Goal: Information Seeking & Learning: Learn about a topic

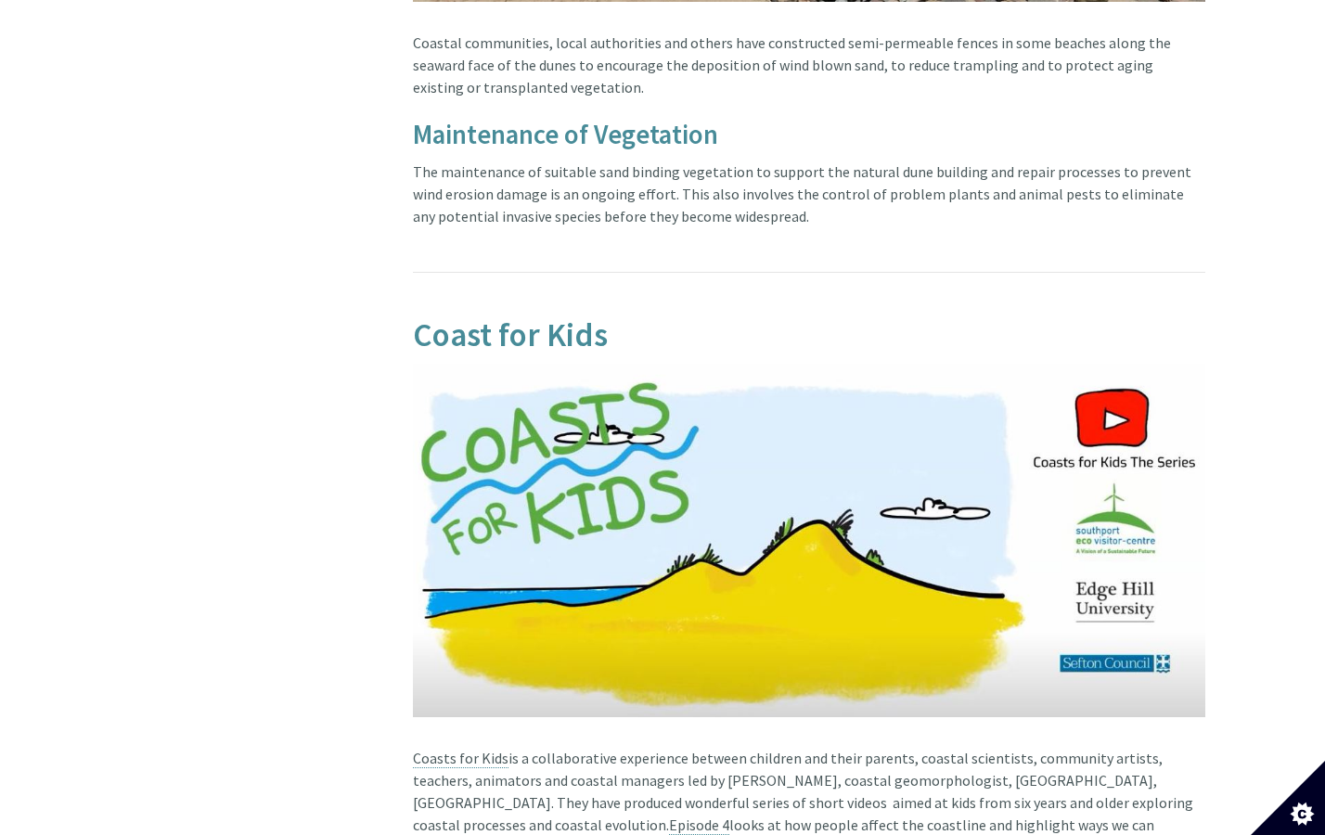
scroll to position [4912, 0]
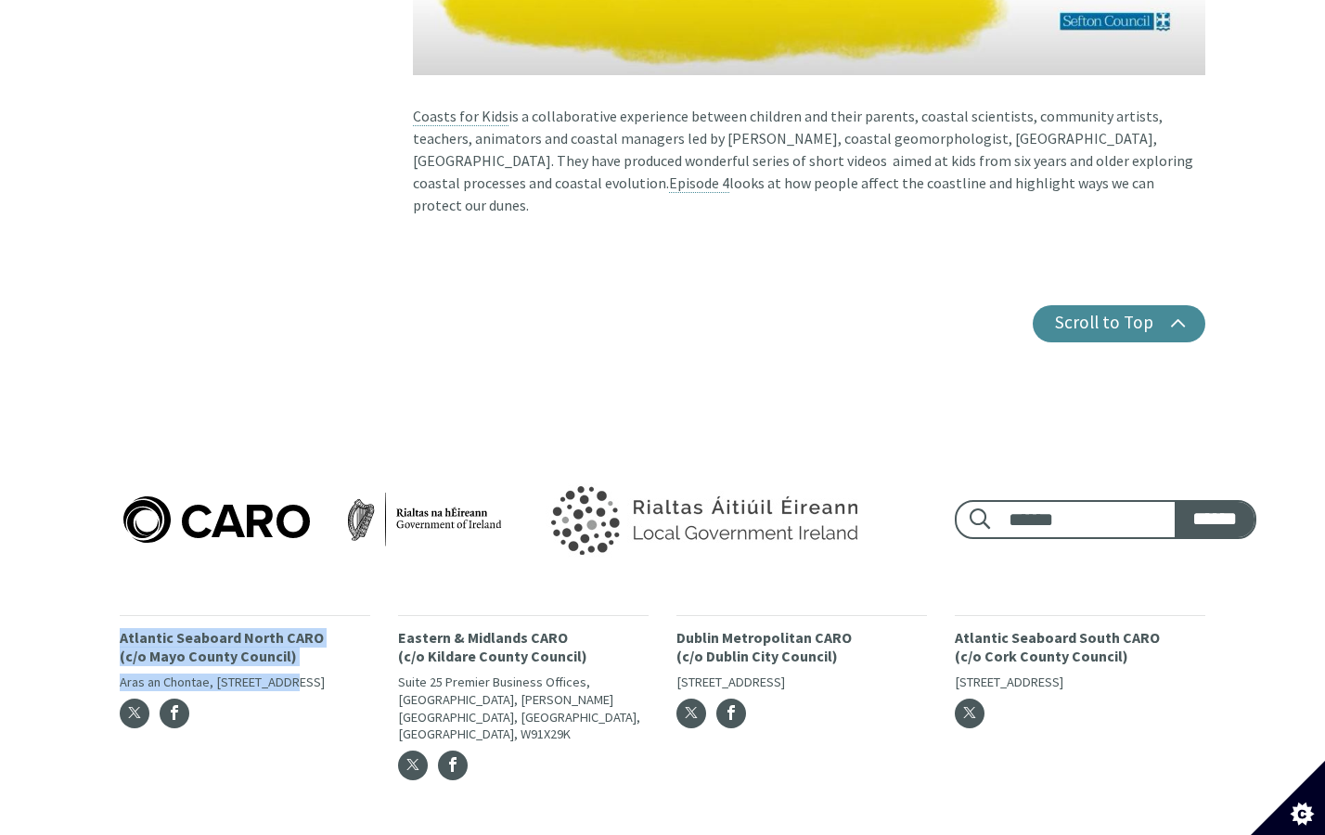
drag, startPoint x: 116, startPoint y: 595, endPoint x: 282, endPoint y: 648, distance: 174.3
click at [283, 649] on div "Atlantic Seaboard North CARO (c/o Mayo County Council) Aras an Chontae, The Mal…" at bounding box center [245, 703] width 278 height 177
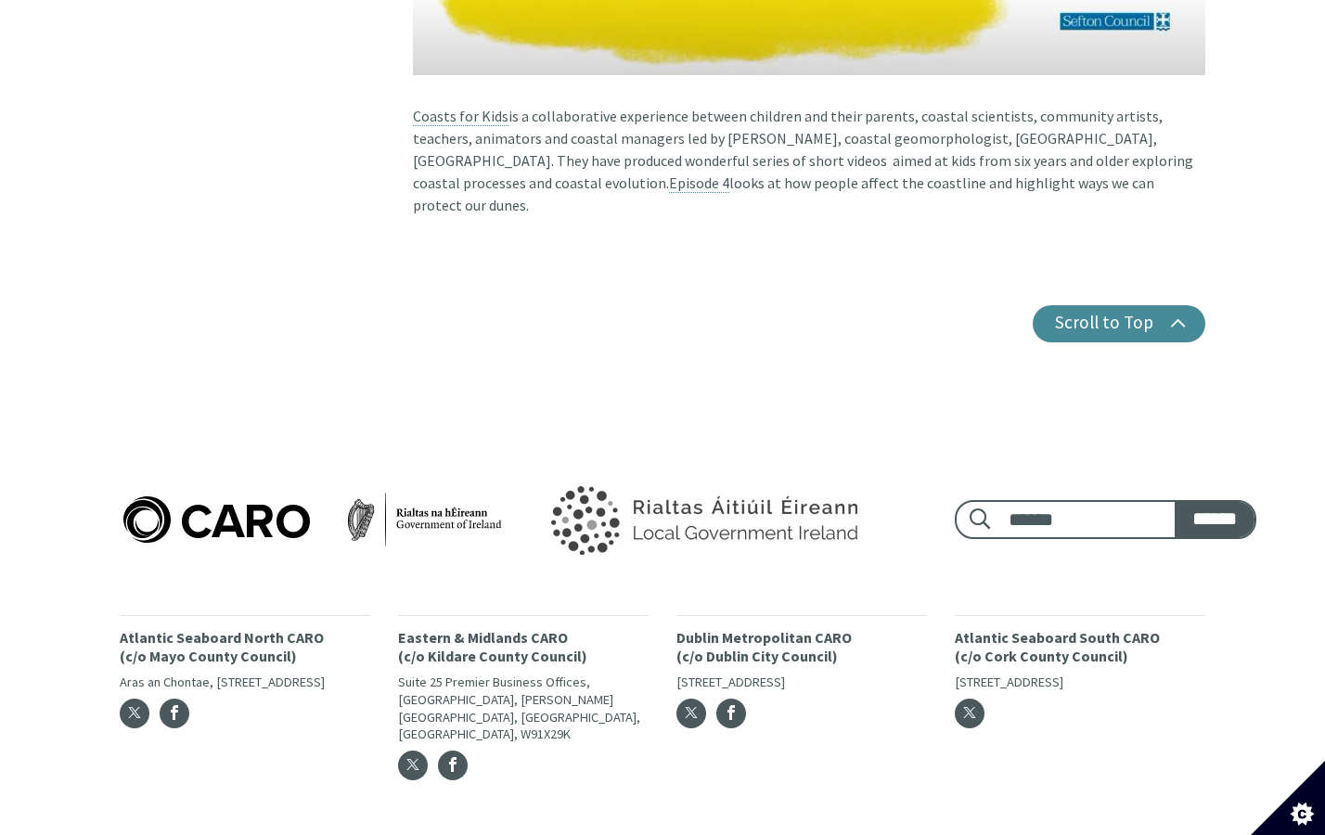
drag, startPoint x: 120, startPoint y: 803, endPoint x: 420, endPoint y: 802, distance: 300.6
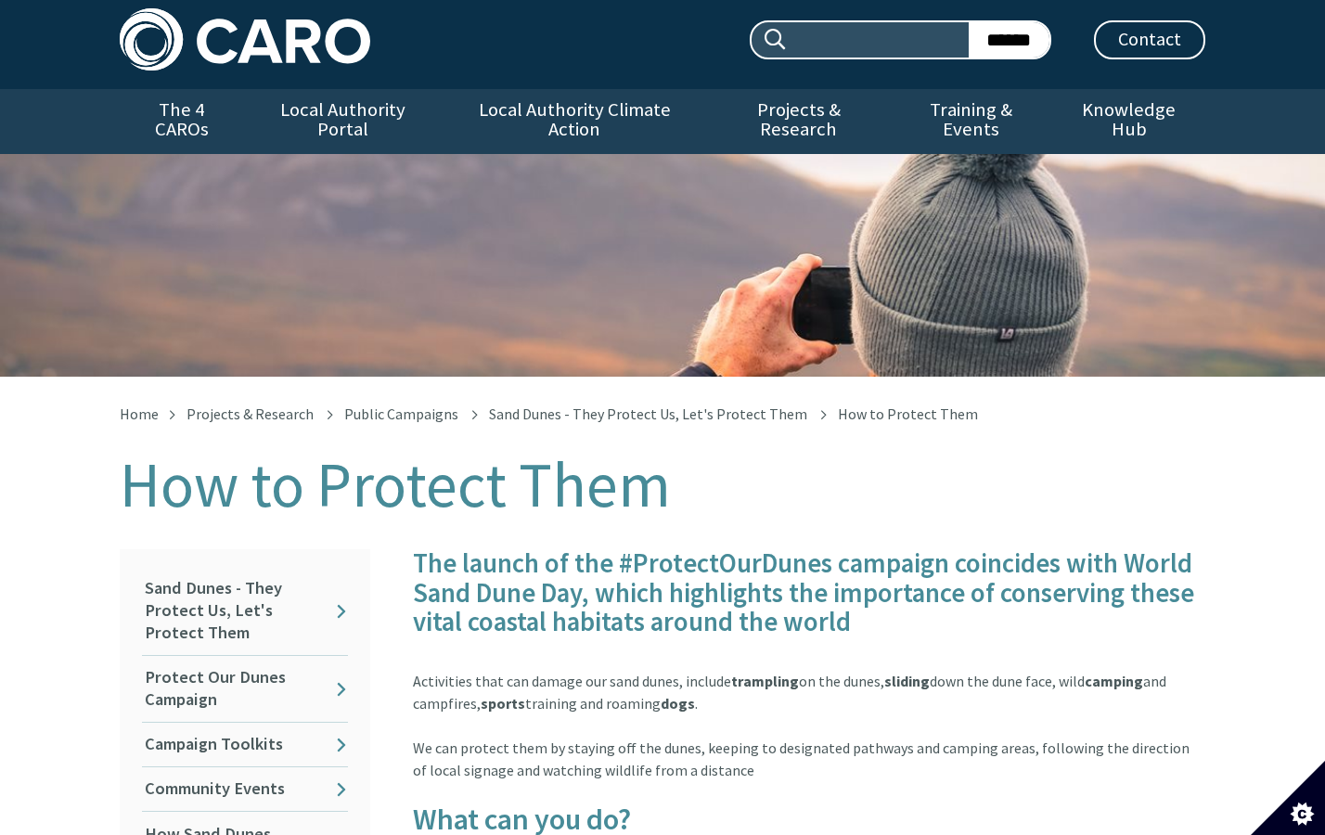
scroll to position [13, 0]
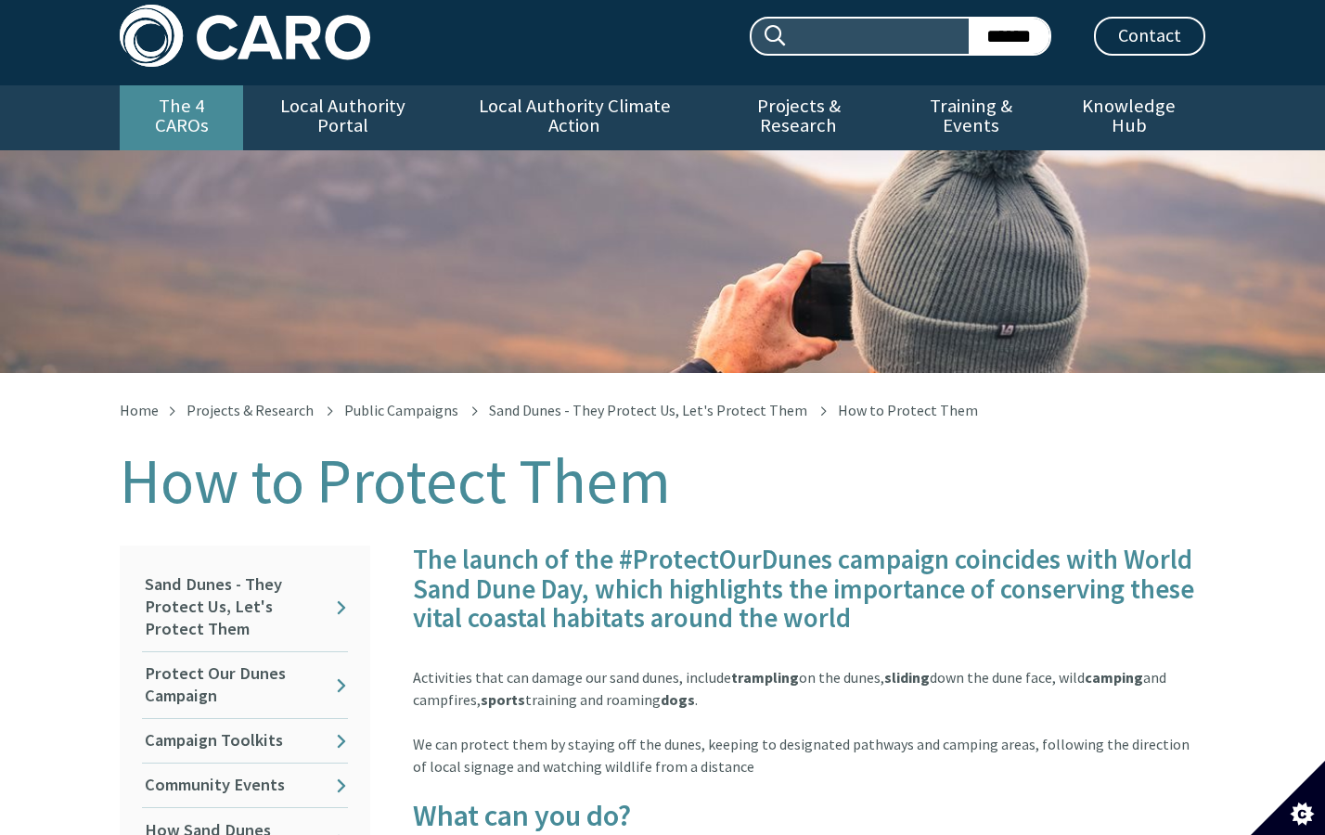
click at [202, 120] on link "The 4 CAROs" at bounding box center [181, 117] width 123 height 65
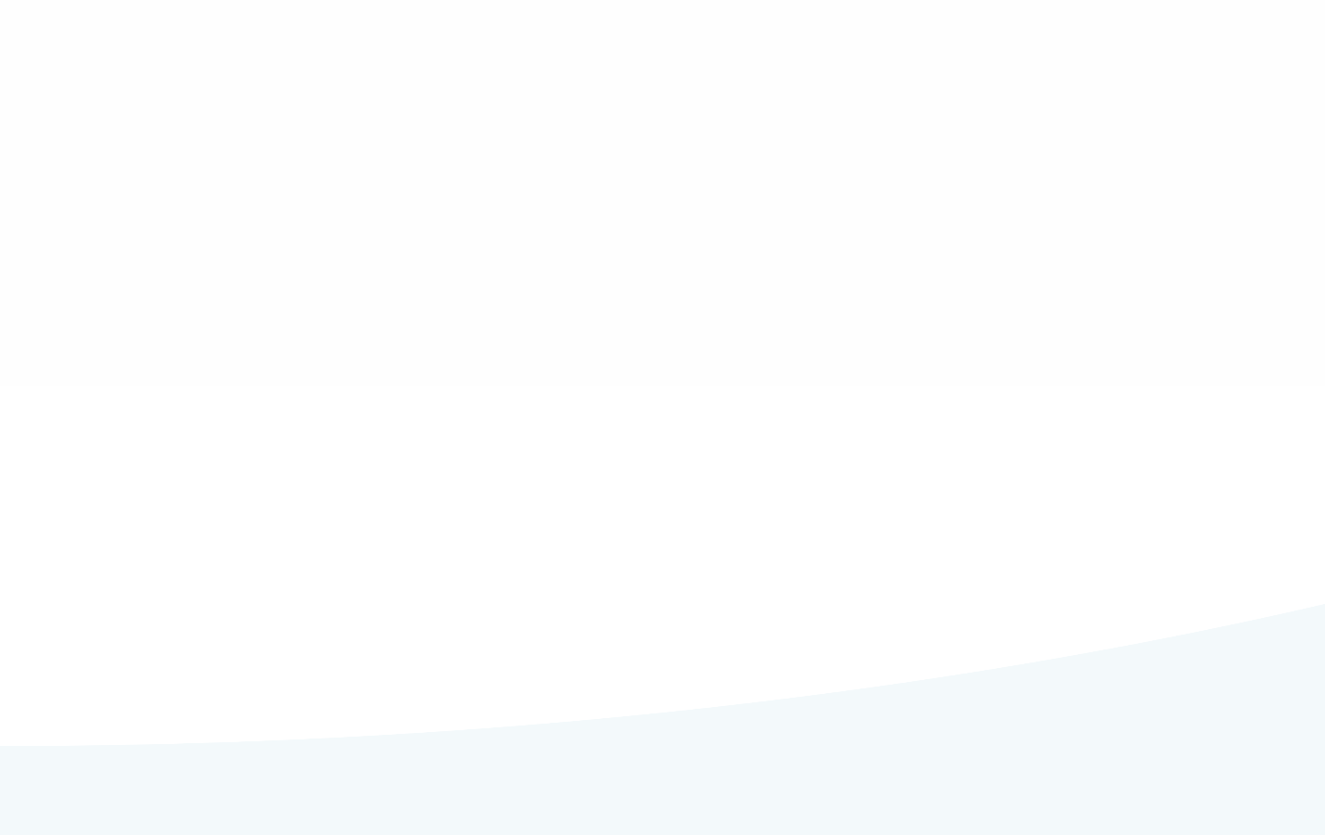
type input "******"
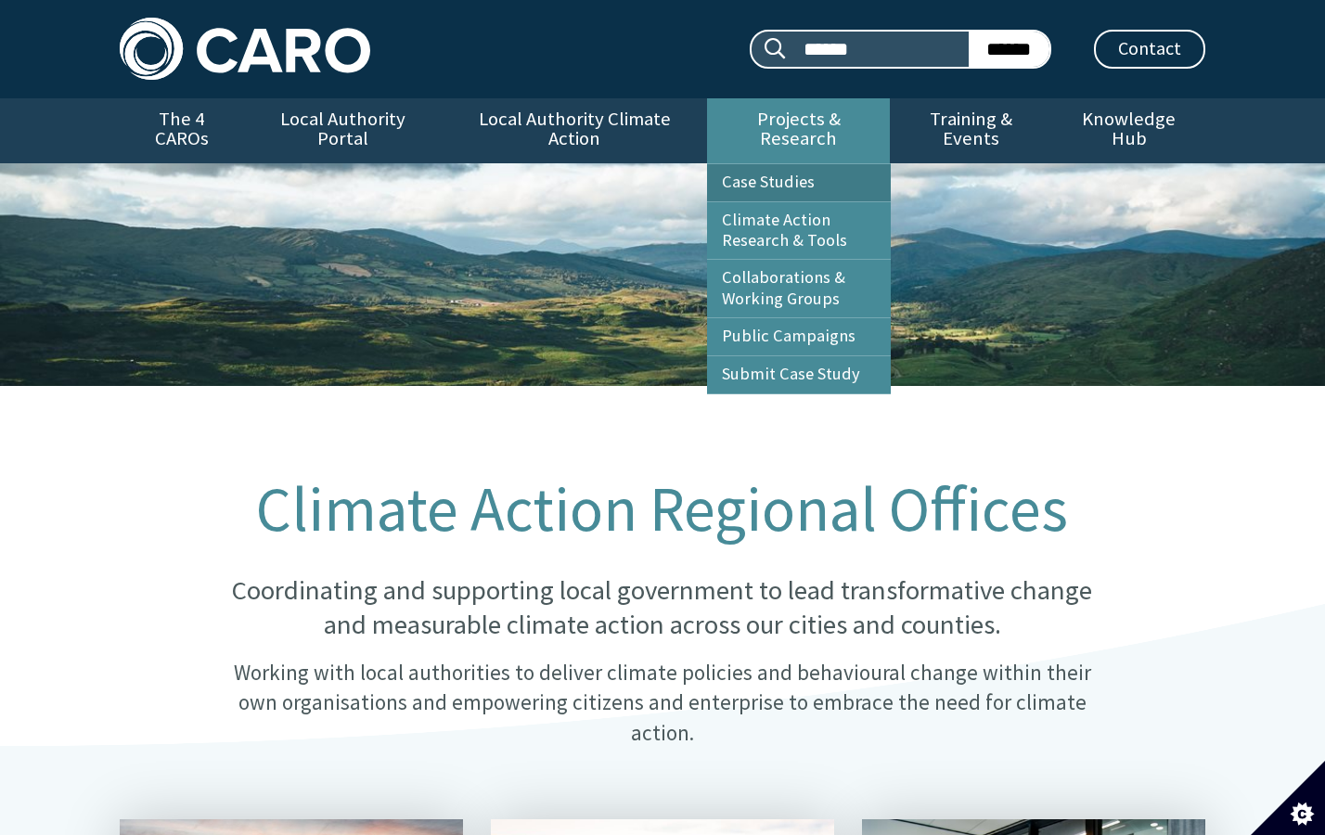
click at [787, 166] on link "Case Studies" at bounding box center [799, 182] width 184 height 37
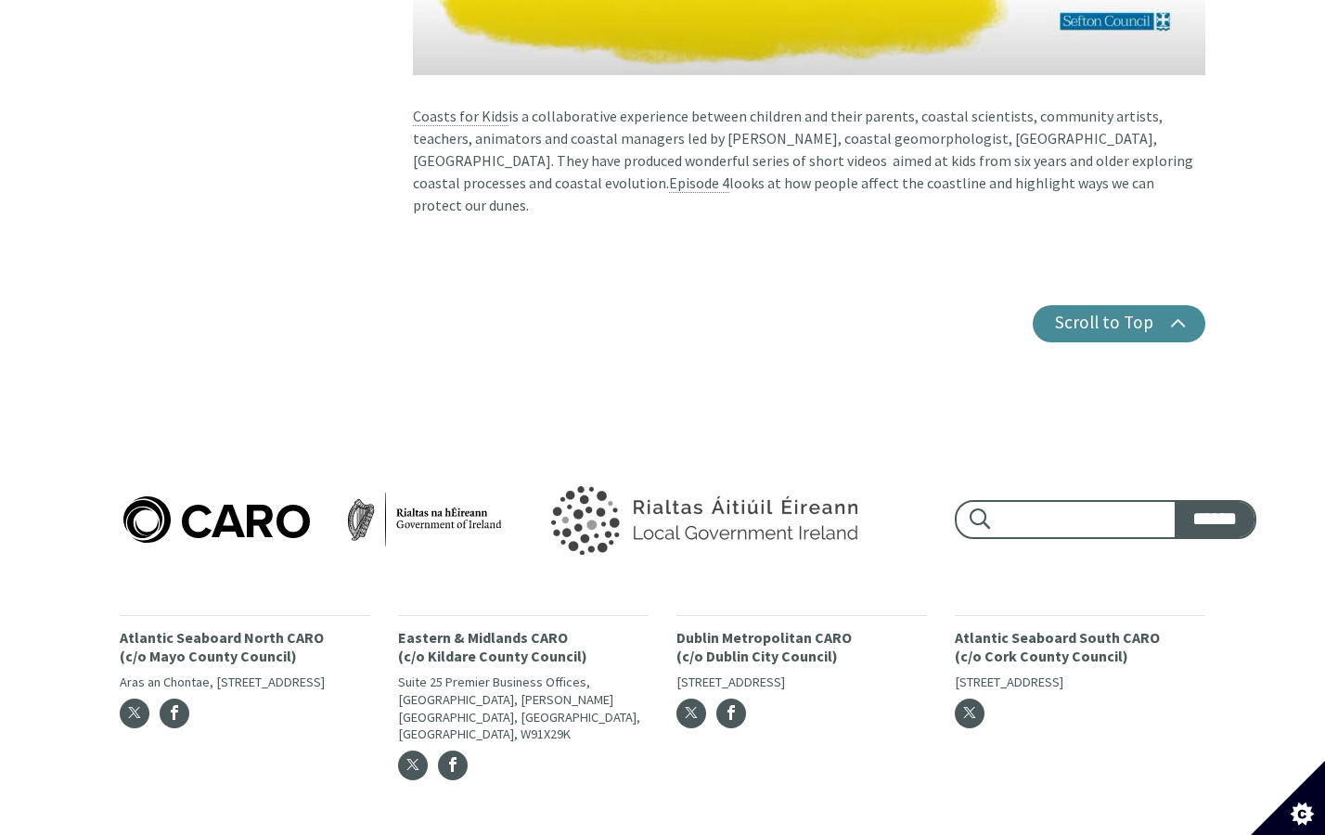
scroll to position [4900, 0]
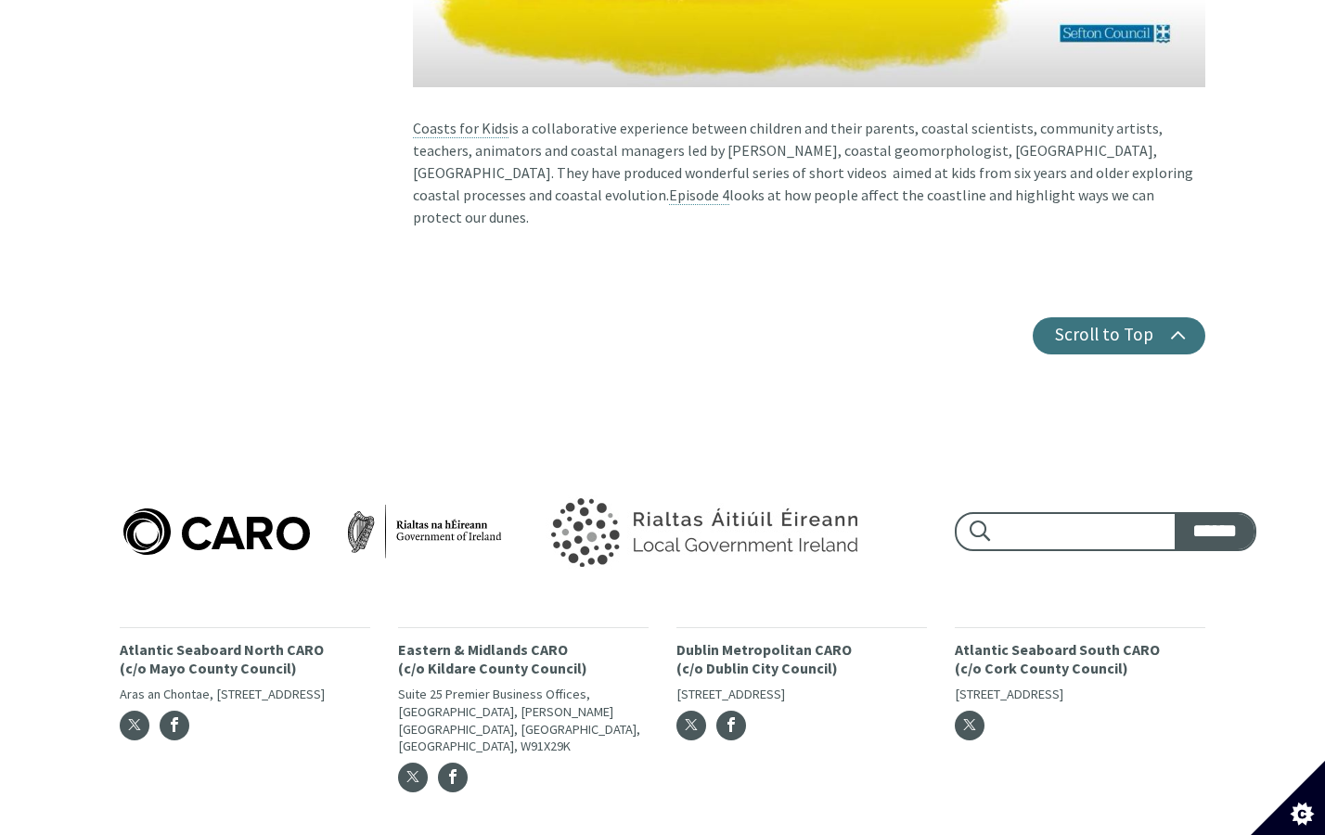
click at [1113, 317] on button "Scroll to Top" at bounding box center [1119, 335] width 173 height 37
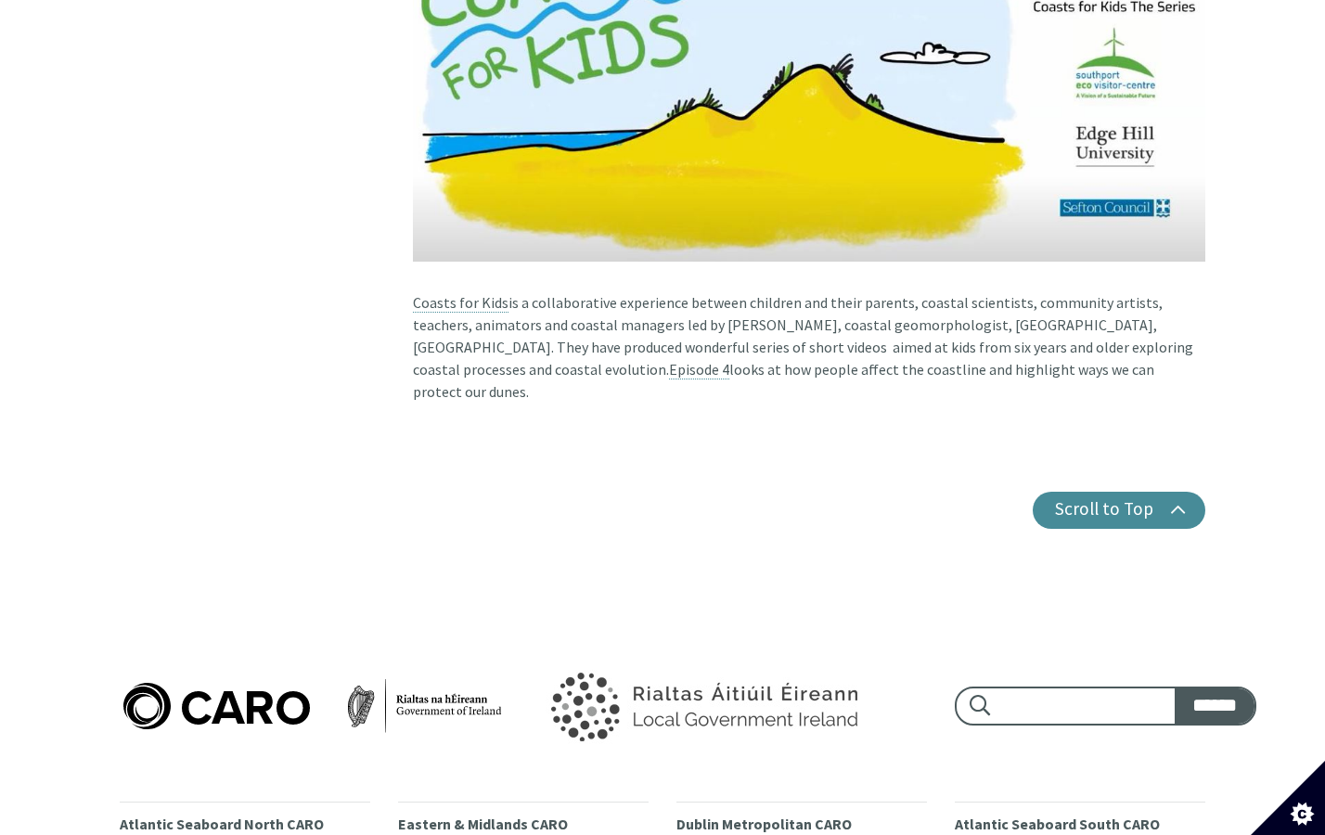
scroll to position [4912, 0]
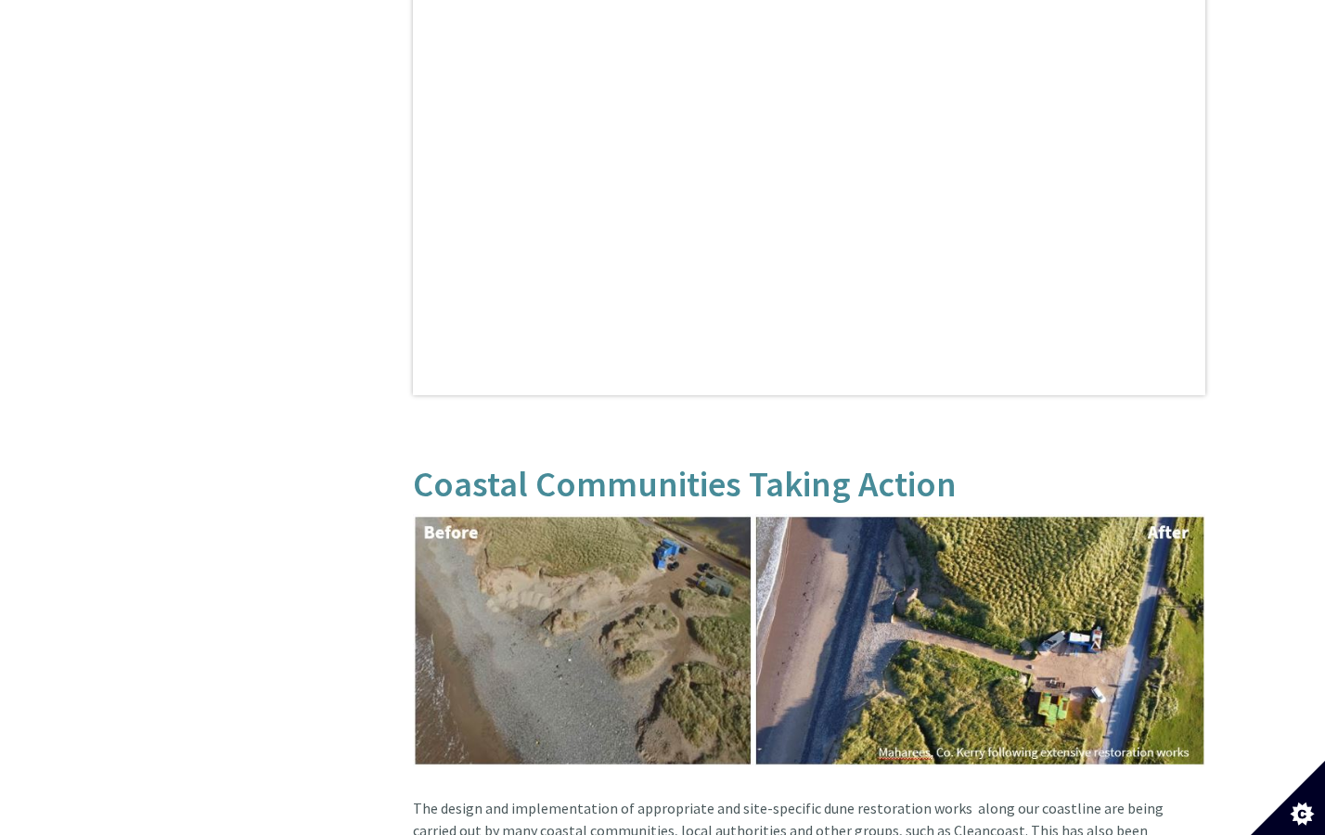
scroll to position [1194, 0]
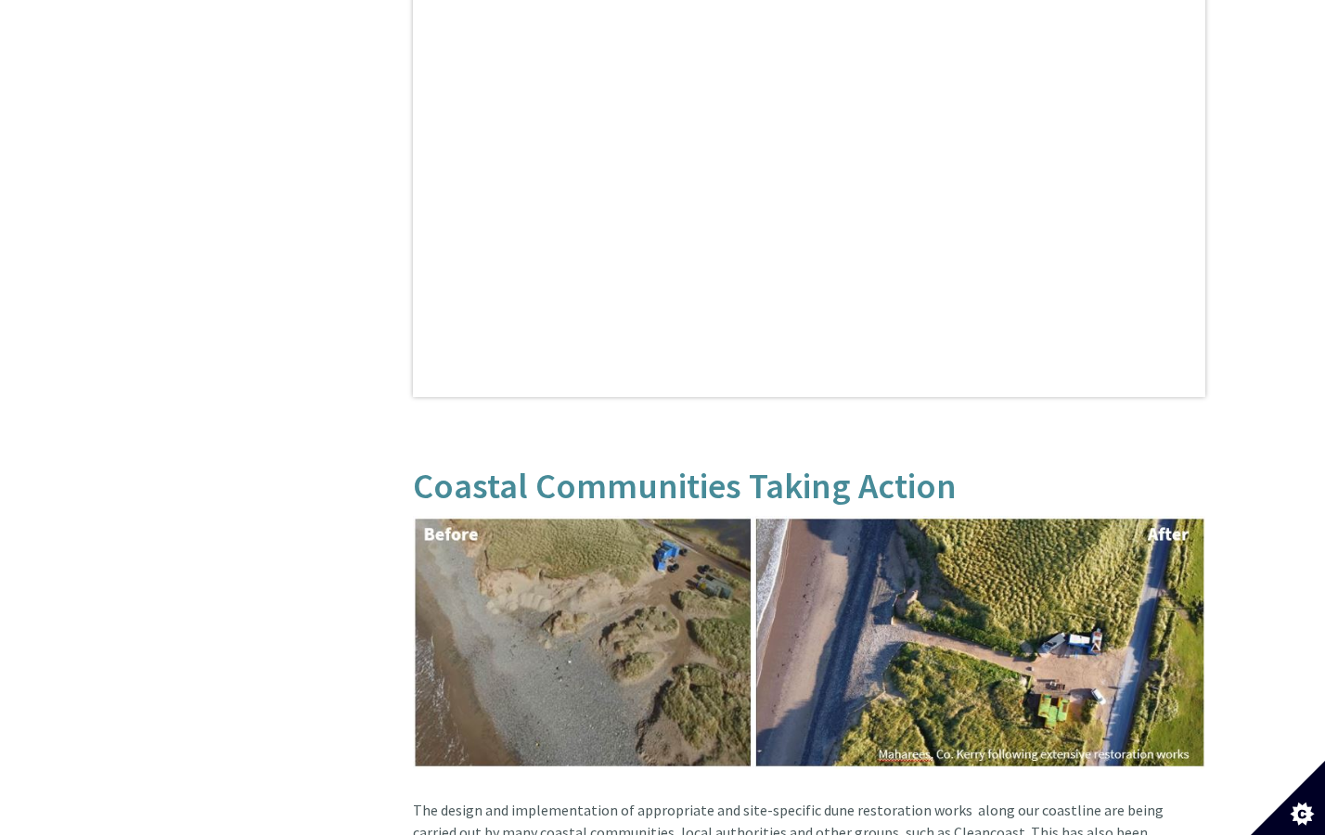
click at [540, 564] on img at bounding box center [809, 643] width 792 height 254
click at [595, 569] on img at bounding box center [809, 643] width 792 height 254
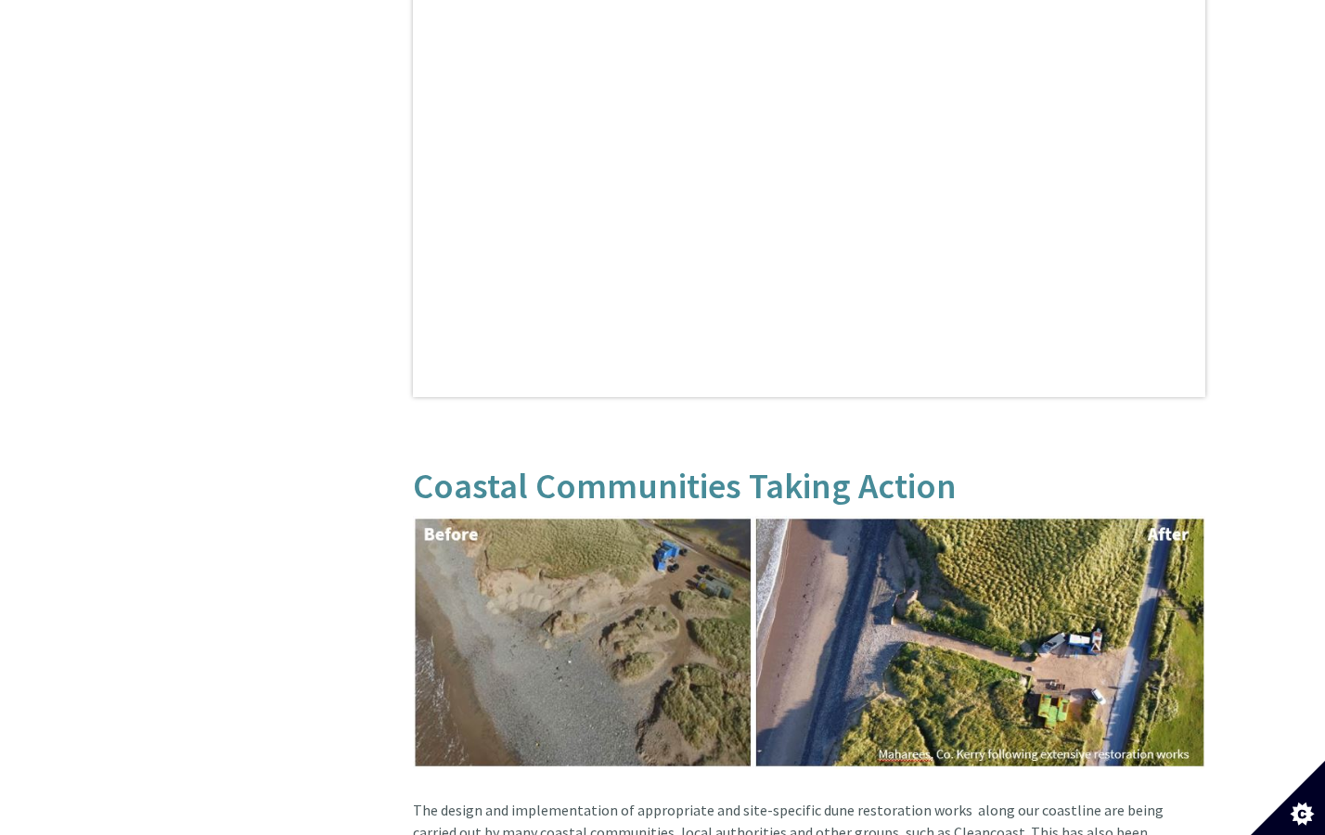
click at [661, 582] on img at bounding box center [809, 643] width 792 height 254
click at [800, 651] on img at bounding box center [809, 643] width 792 height 254
